Goal: Find contact information: Find contact information

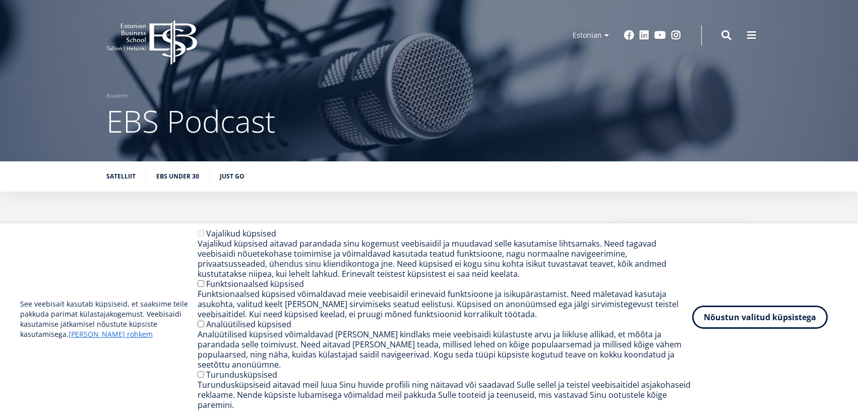
click at [804, 329] on button "Nõustun valitud küpsistega" at bounding box center [760, 317] width 136 height 23
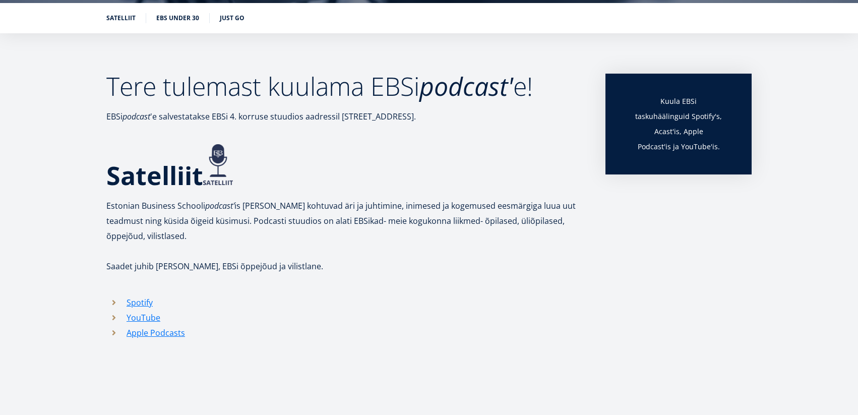
scroll to position [160, 0]
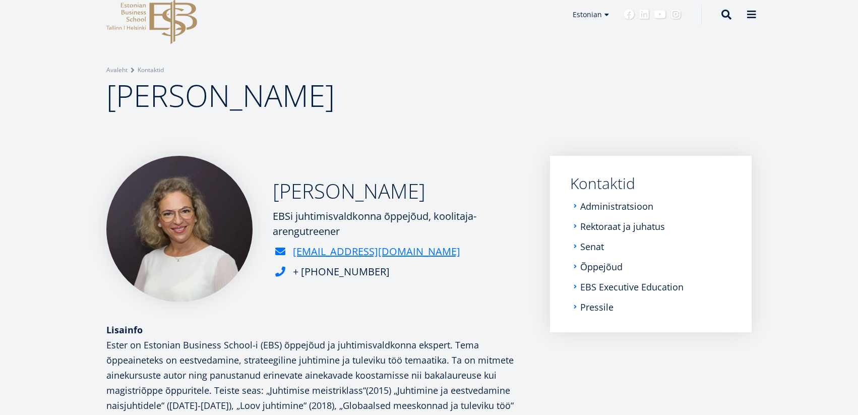
scroll to position [30, 0]
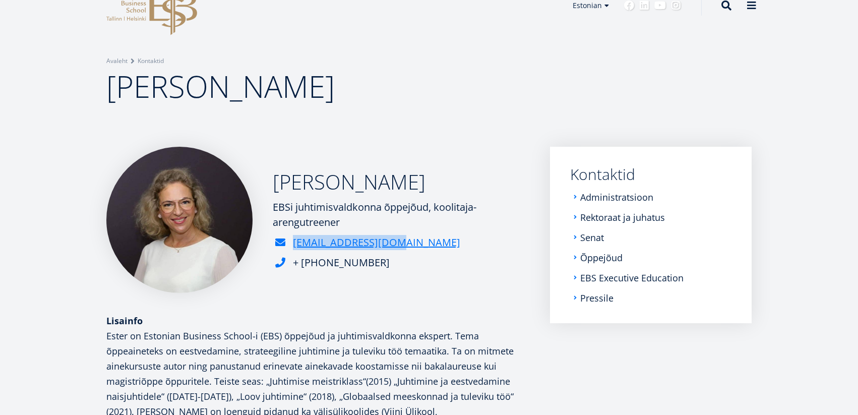
drag, startPoint x: 403, startPoint y: 244, endPoint x: 395, endPoint y: 248, distance: 8.3
click at [395, 248] on div "[EMAIL_ADDRESS][DOMAIN_NAME]" at bounding box center [401, 242] width 257 height 15
copy link "[EMAIL_ADDRESS][DOMAIN_NAME]"
